Goal: Register for event/course

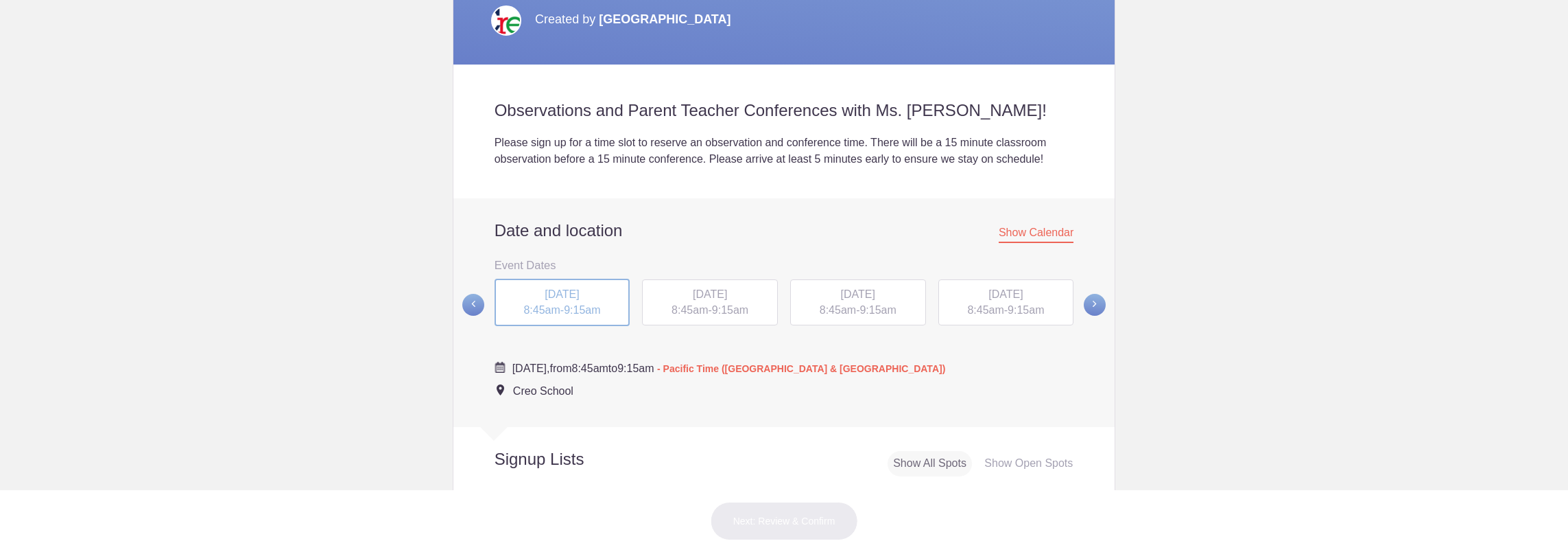
scroll to position [343, 0]
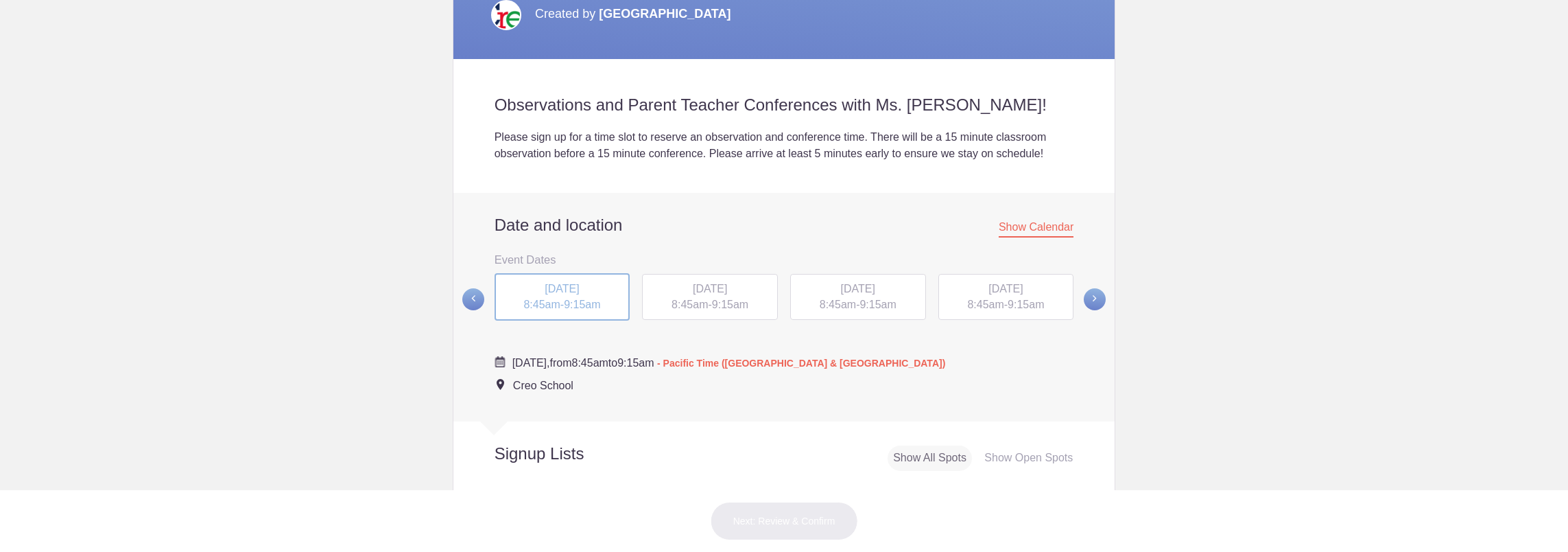
click at [724, 300] on span "9:15am" at bounding box center [730, 305] width 37 height 12
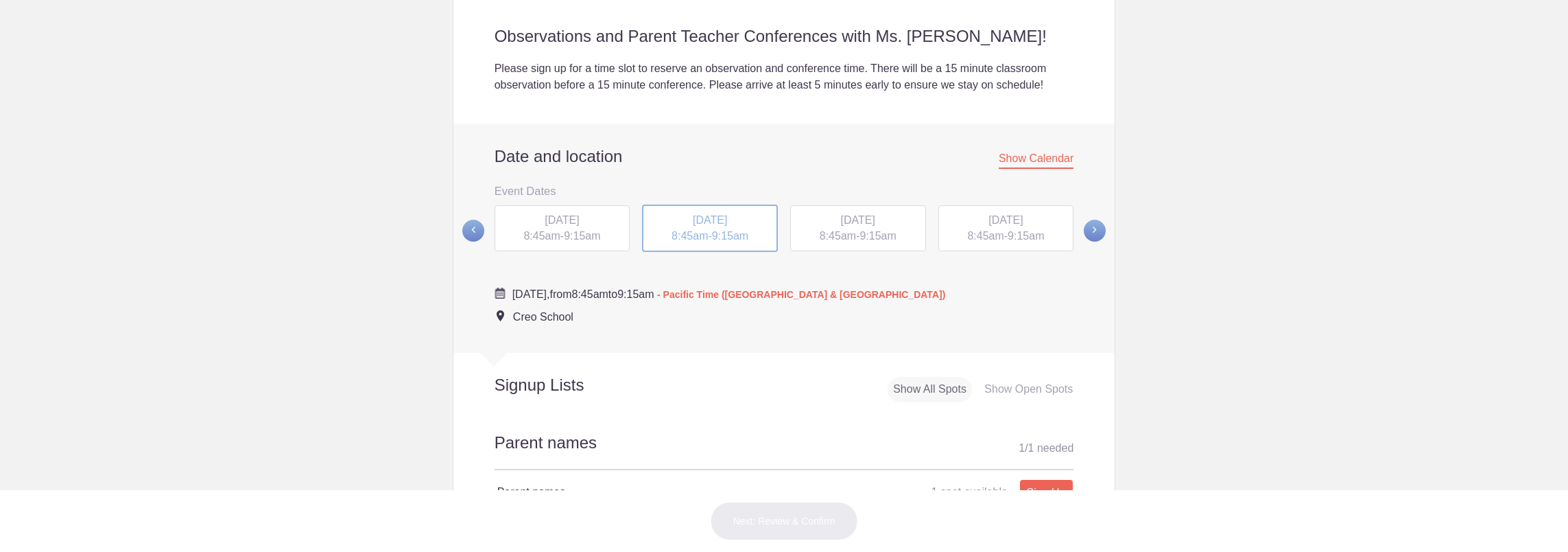
click at [1022, 236] on span "9:15am" at bounding box center [1025, 235] width 37 height 12
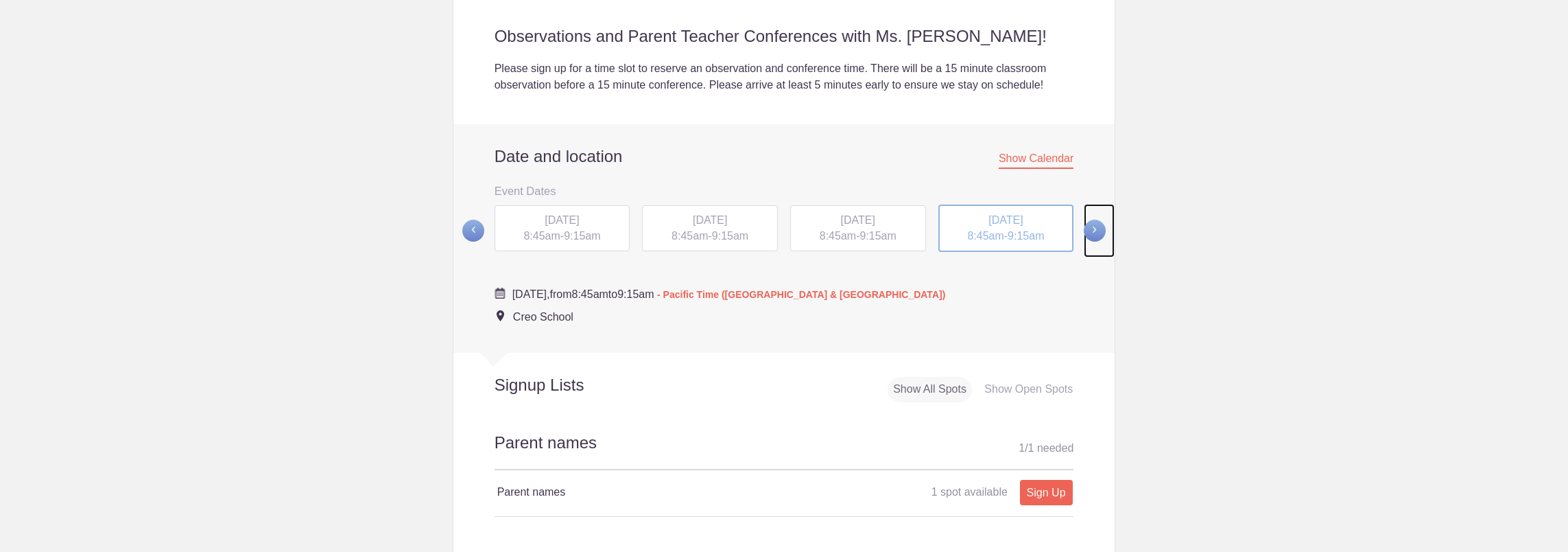
click at [1092, 232] on span at bounding box center [1094, 230] width 22 height 22
click at [465, 230] on span at bounding box center [474, 230] width 22 height 22
click at [579, 223] on span "MON, Oct 20, 2025" at bounding box center [562, 220] width 35 height 12
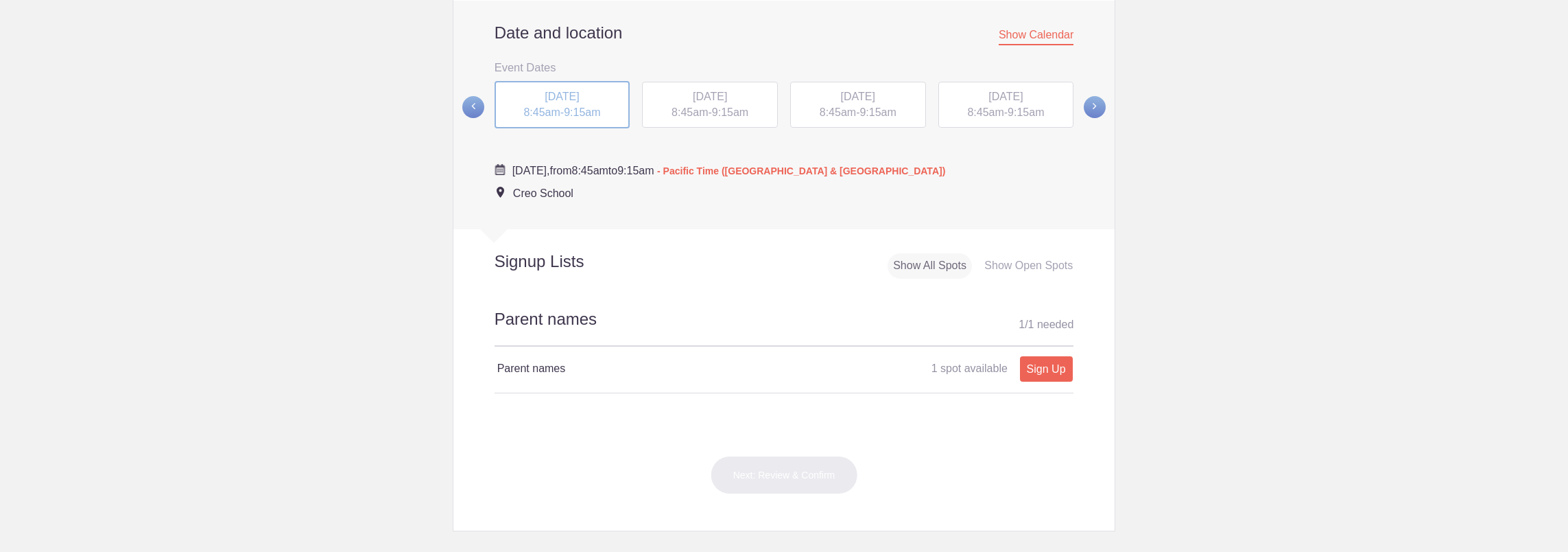
scroll to position [549, 0]
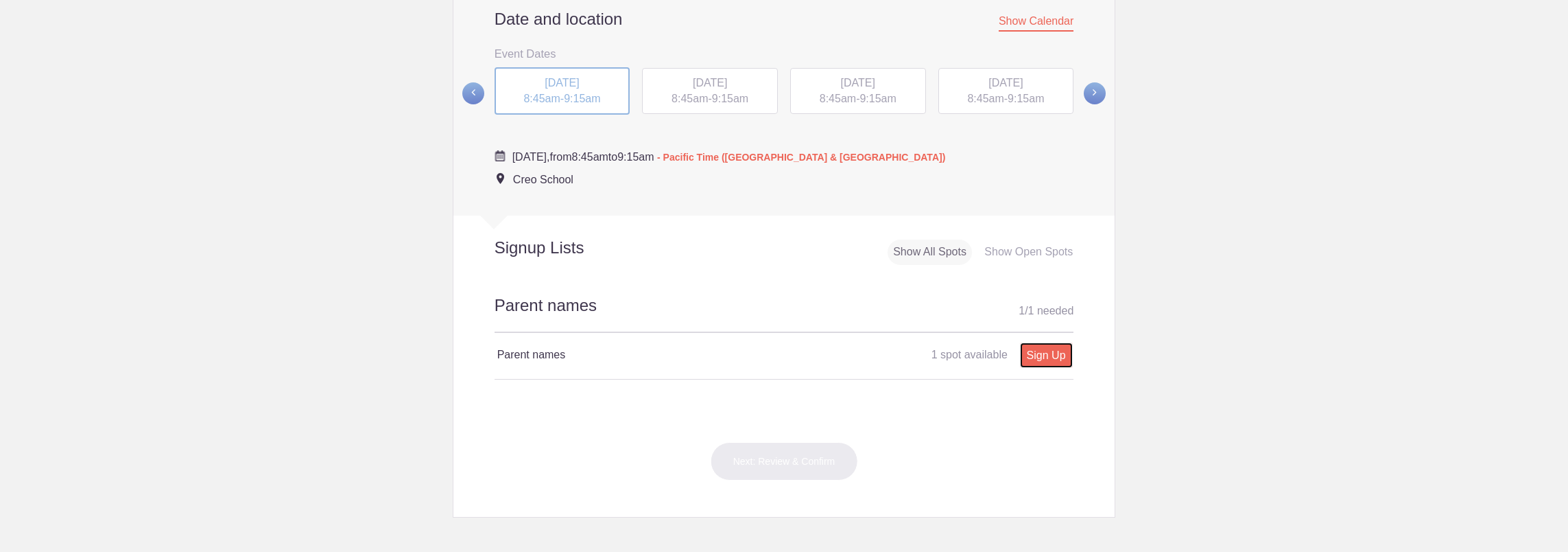
click at [1039, 357] on link "Sign Up" at bounding box center [1046, 355] width 52 height 26
type input "1"
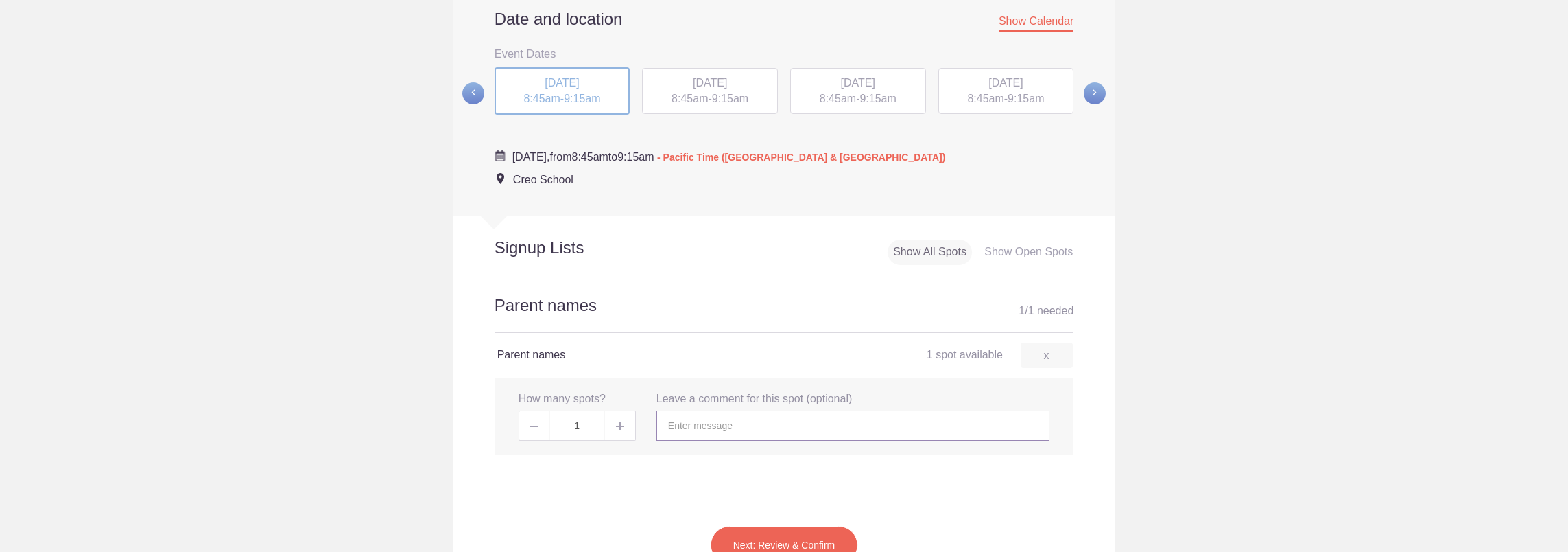
click at [746, 425] on input "text" at bounding box center [853, 425] width 393 height 31
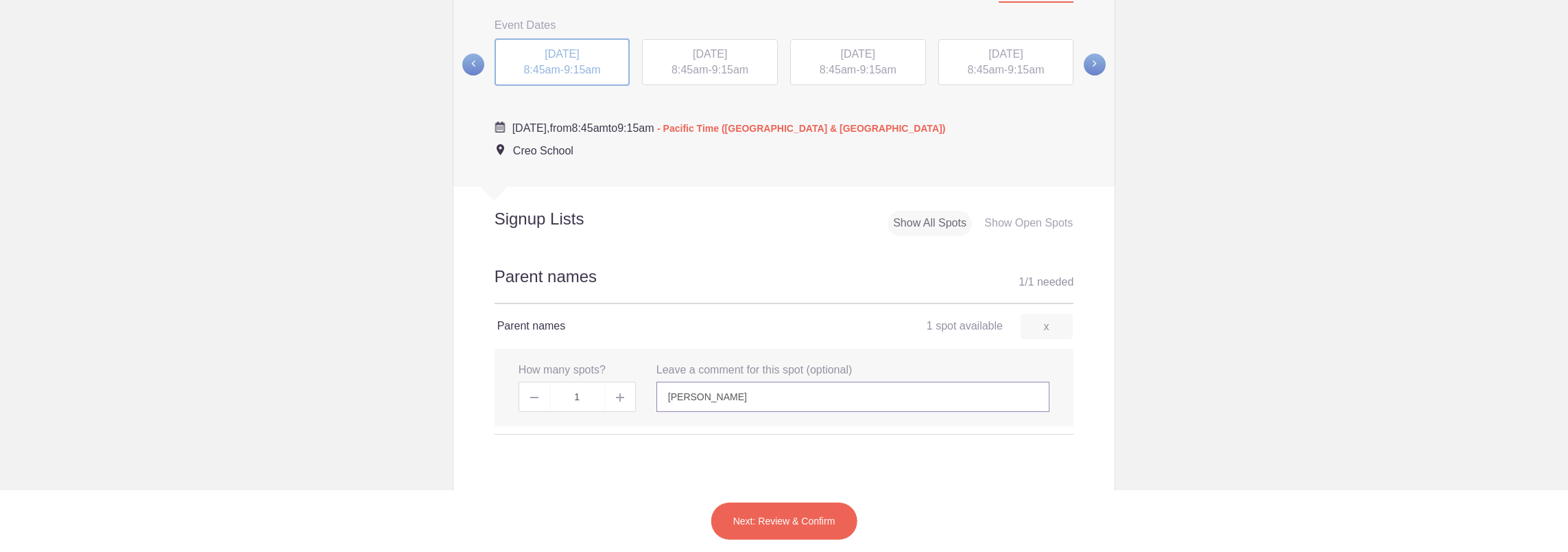
scroll to position [618, 0]
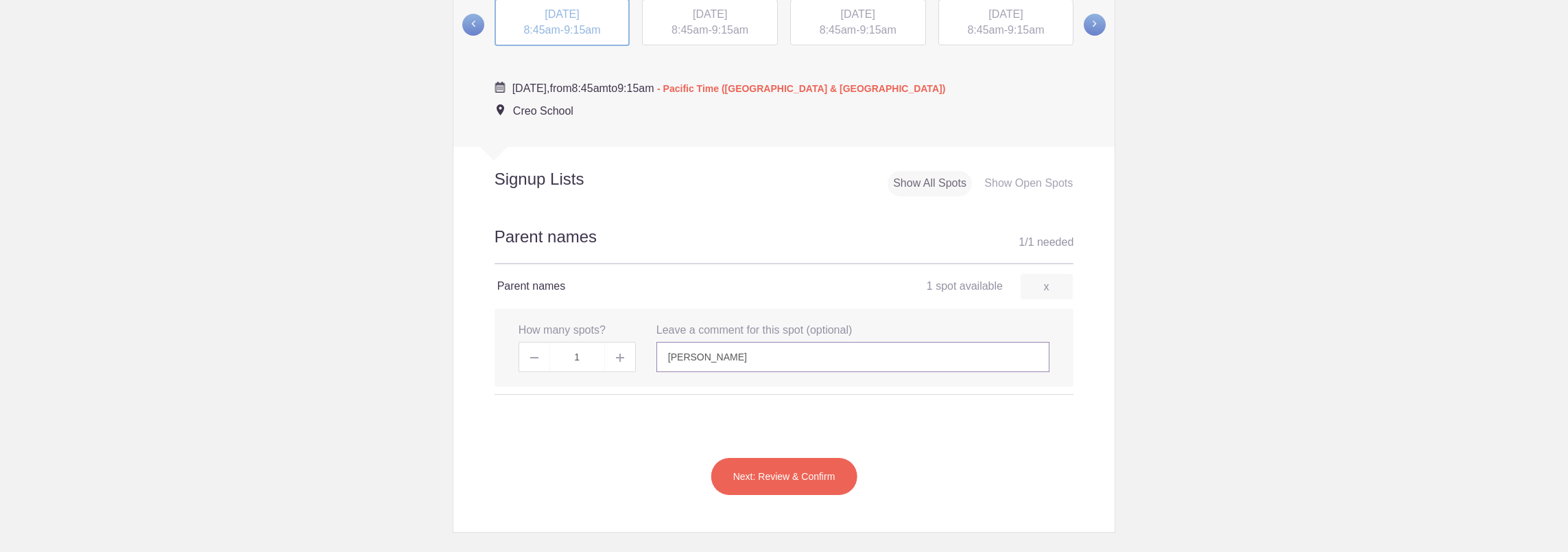
type input "Amanda Breemes"
click at [777, 476] on button "Next: Review & Confirm" at bounding box center [784, 476] width 147 height 39
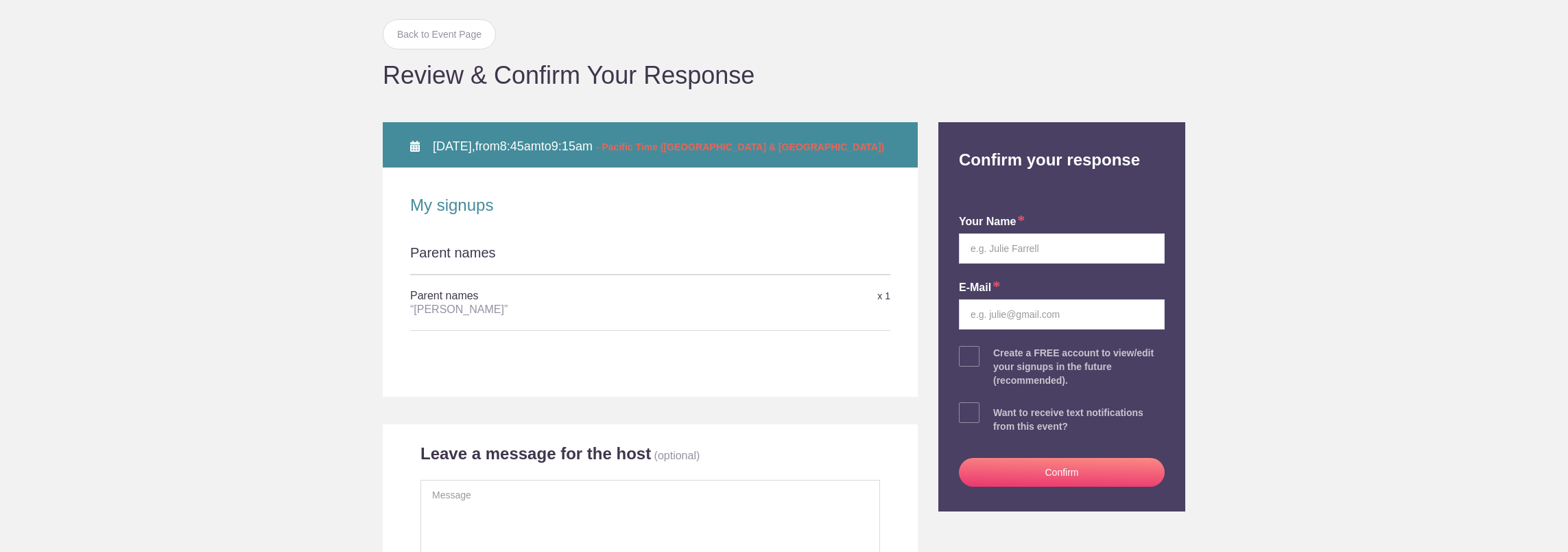
scroll to position [206, 0]
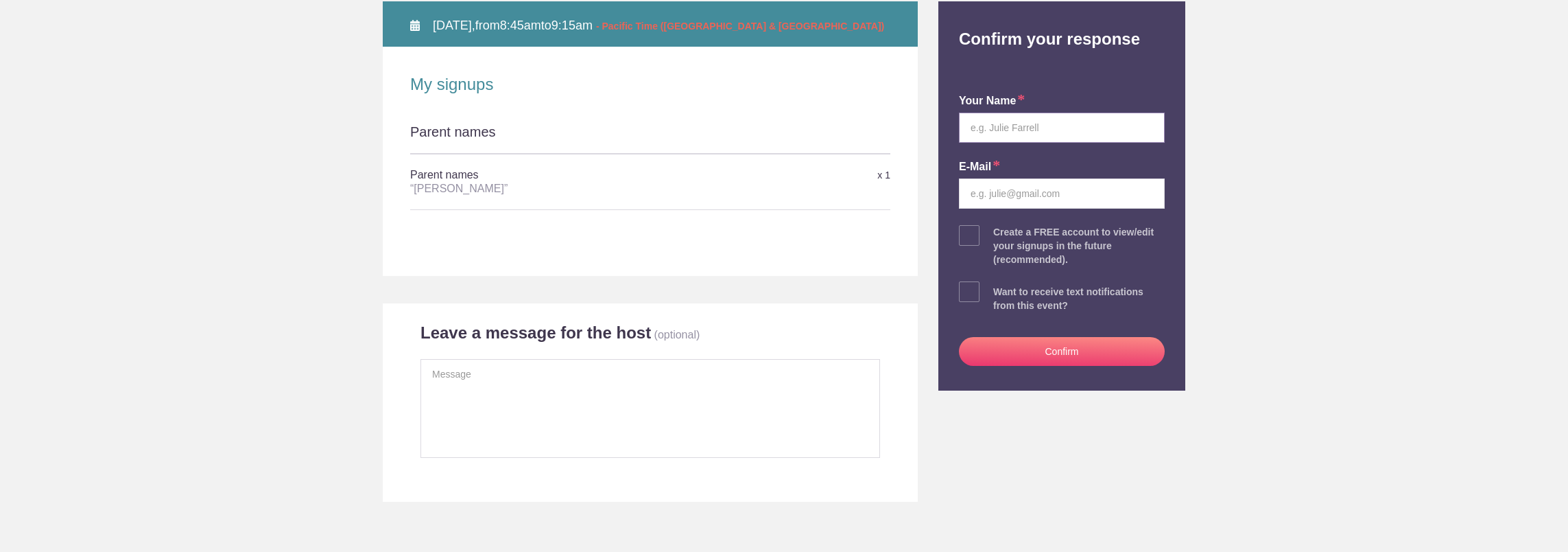
click at [999, 127] on input "text" at bounding box center [1062, 128] width 206 height 31
type input "Amanda Breemes"
click at [1350, 115] on body "Login Sign up for Free Login Back to Event Page Back to Event Page Review & Con…" at bounding box center [784, 276] width 1568 height 552
click at [1043, 198] on input "email" at bounding box center [1062, 193] width 206 height 31
type input "abreemes@littler.com"
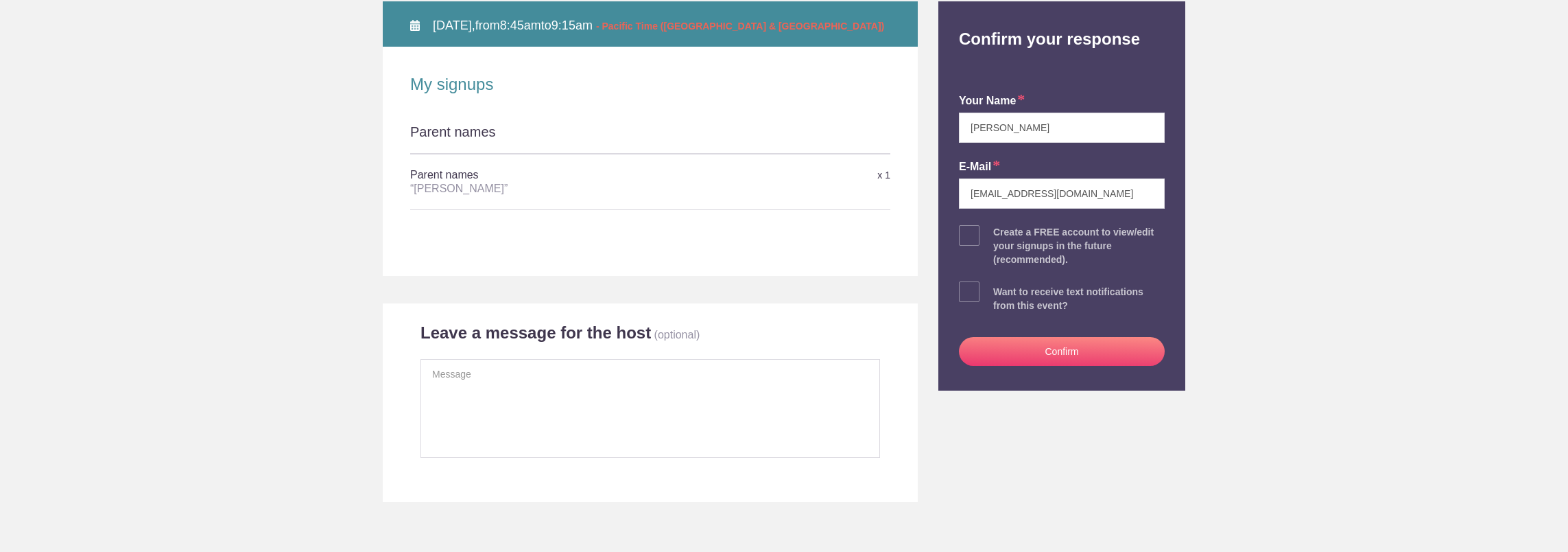
click at [1029, 349] on button "Confirm" at bounding box center [1062, 351] width 206 height 29
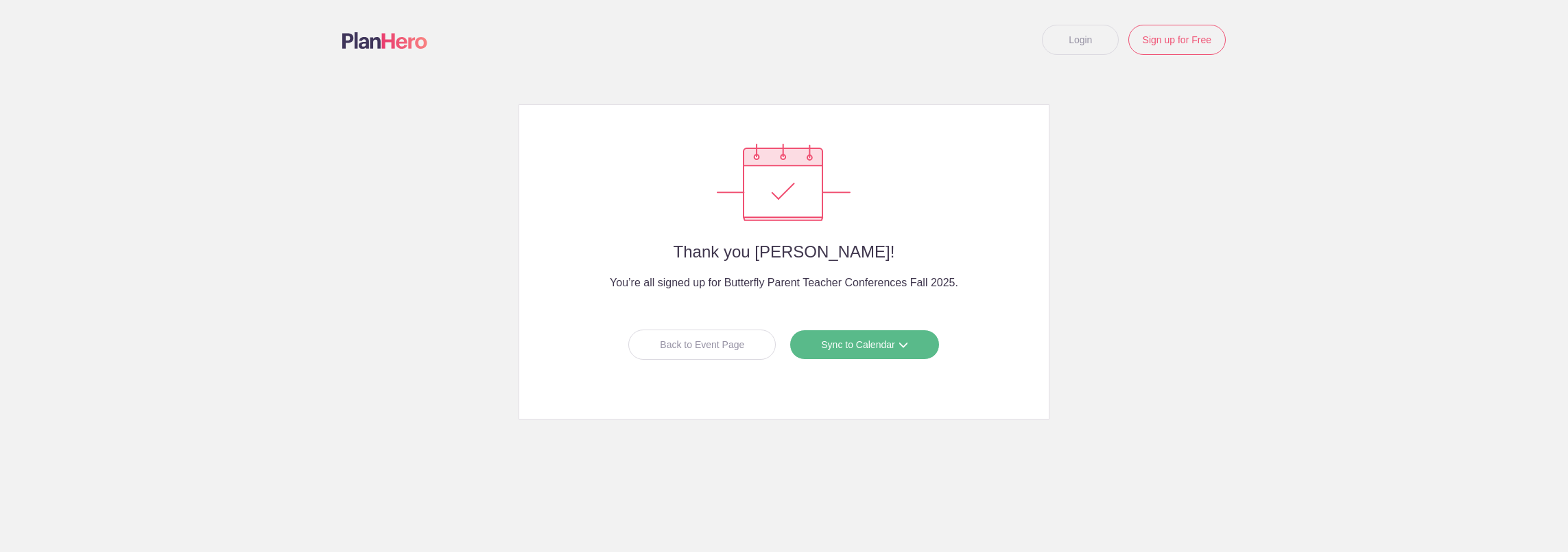
click at [916, 344] on link "Sync to Calendar" at bounding box center [864, 344] width 149 height 31
click at [915, 397] on link "Outlook" at bounding box center [860, 403] width 123 height 28
